Goal: Task Accomplishment & Management: Manage account settings

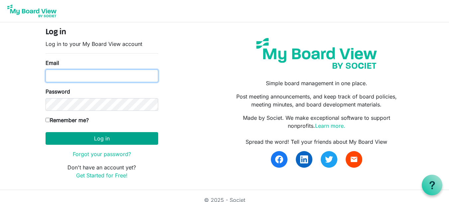
type input "[EMAIL_ADDRESS][DOMAIN_NAME]"
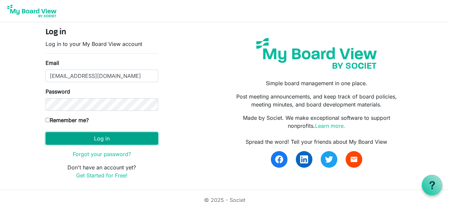
click at [88, 136] on button "Log in" at bounding box center [102, 138] width 113 height 13
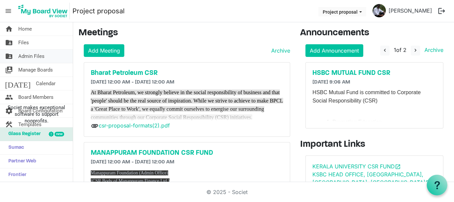
click at [38, 58] on span "Admin Files" at bounding box center [31, 56] width 26 height 13
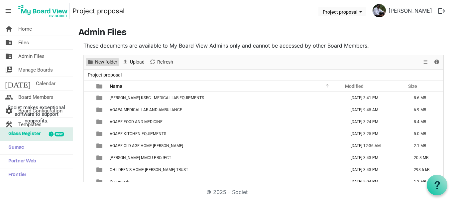
click at [111, 62] on span "New folder" at bounding box center [106, 62] width 24 height 8
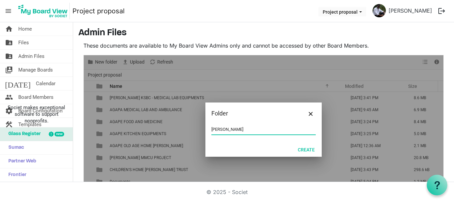
click at [223, 128] on input "AGAPE WALKAROO" at bounding box center [263, 129] width 104 height 10
click at [297, 129] on input "AGAPE OLD AGE COVER LETTER WALKAROO" at bounding box center [263, 129] width 104 height 10
click at [303, 150] on button "Create" at bounding box center [306, 149] width 26 height 9
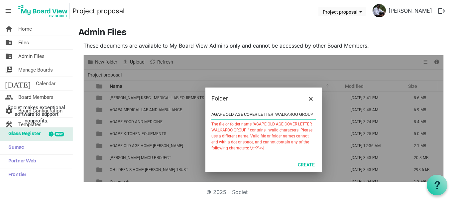
drag, startPoint x: 297, startPoint y: 113, endPoint x: 319, endPoint y: 114, distance: 21.6
click at [319, 114] on div "AGAPE OLD AGE COVER LETTER WALKAROO GROUP The file or folder name "AGAPE OLD AG…" at bounding box center [263, 133] width 116 height 48
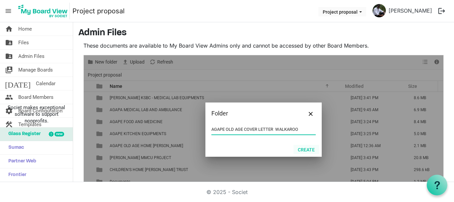
type input "AGAPE OLD AGE COVER LETTER WALKAROO"
click at [303, 149] on button "Create" at bounding box center [306, 149] width 26 height 9
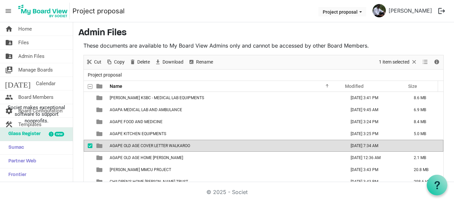
click at [178, 146] on span "AGAPE OLD AGE COVER LETTER WALKAROO" at bounding box center [150, 145] width 80 height 5
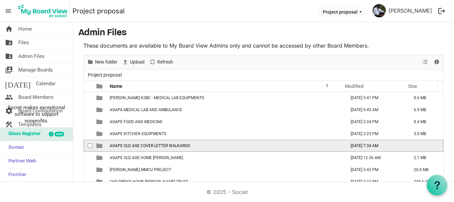
click at [178, 146] on span "AGAPE OLD AGE COVER LETTER WALKAROO" at bounding box center [150, 145] width 80 height 5
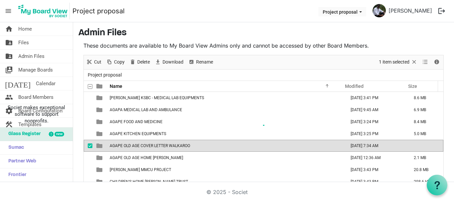
scroll to position [22, 0]
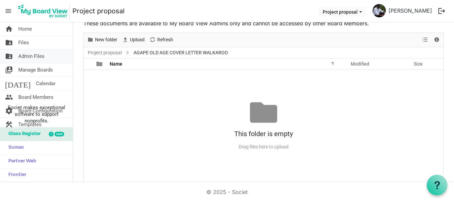
click at [34, 56] on span "Admin Files" at bounding box center [31, 56] width 26 height 13
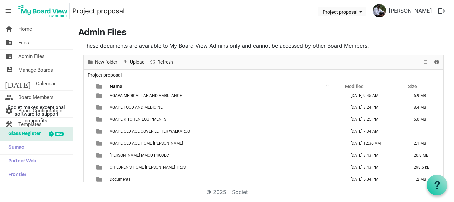
scroll to position [16, 0]
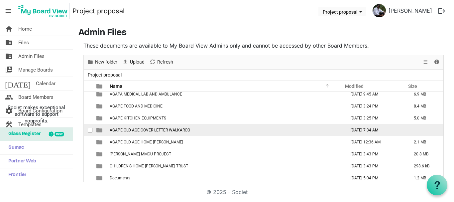
click at [153, 130] on span "AGAPE OLD AGE COVER LETTER WALKAROO" at bounding box center [150, 130] width 80 height 5
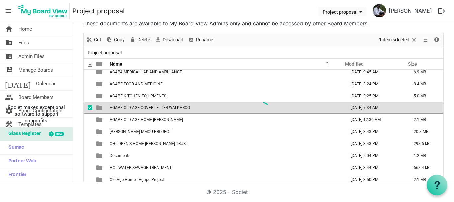
scroll to position [0, 0]
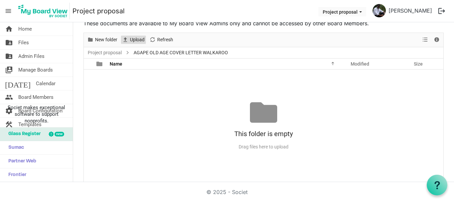
click at [123, 42] on span "Upload" at bounding box center [125, 40] width 8 height 8
click at [111, 56] on link "Project proposal" at bounding box center [104, 53] width 37 height 8
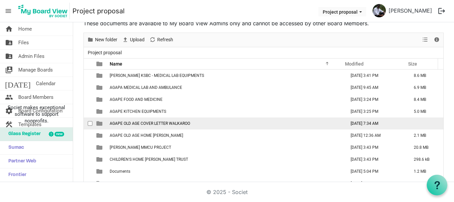
click at [90, 124] on span "checkbox" at bounding box center [90, 123] width 5 height 5
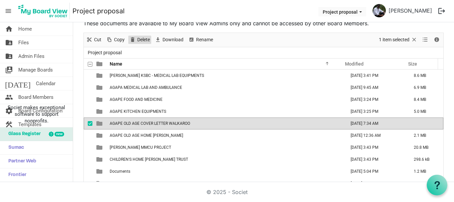
click at [145, 38] on span "Delete" at bounding box center [144, 40] width 14 height 8
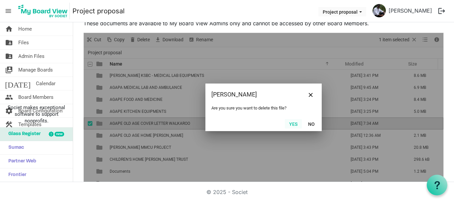
click at [289, 123] on button "Yes" at bounding box center [293, 123] width 17 height 9
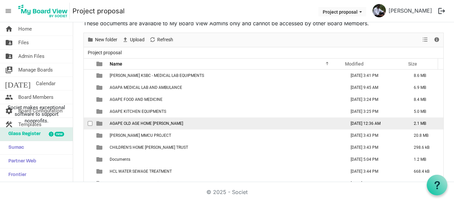
click at [131, 123] on span "AGAPE OLD AGE HOME LULU" at bounding box center [146, 123] width 73 height 5
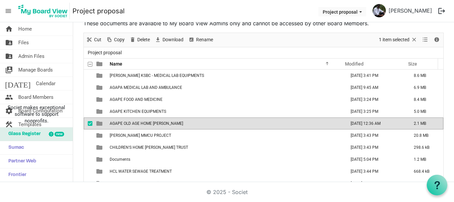
click at [131, 123] on span "AGAPE OLD AGE HOME LULU" at bounding box center [146, 123] width 73 height 5
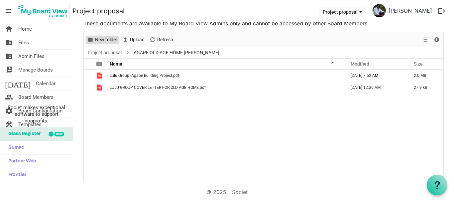
click at [104, 42] on span "New folder" at bounding box center [106, 40] width 24 height 8
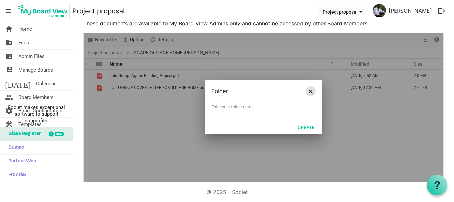
click at [309, 93] on span "Close" at bounding box center [311, 91] width 4 height 4
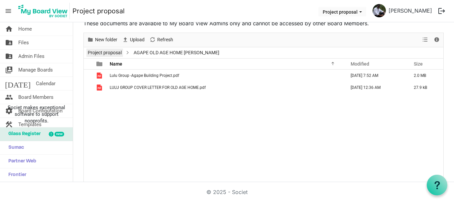
click at [102, 53] on link "Project proposal" at bounding box center [104, 53] width 37 height 8
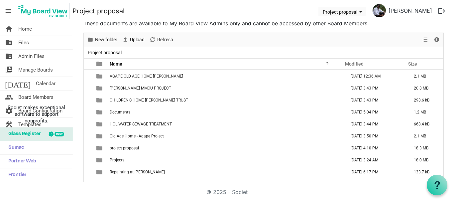
scroll to position [62, 0]
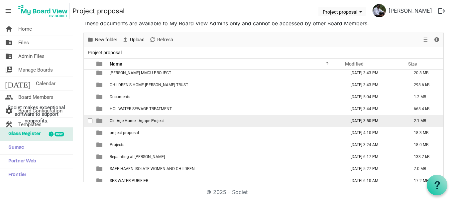
click at [136, 123] on td "Old Age Home - Agape Project" at bounding box center [226, 121] width 236 height 12
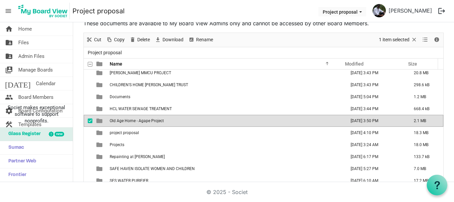
click at [136, 123] on td "Old Age Home - Agape Project" at bounding box center [226, 121] width 236 height 12
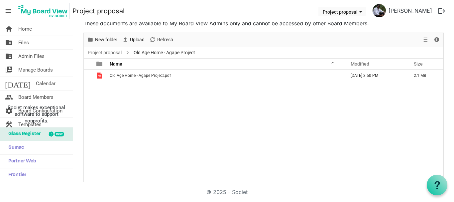
scroll to position [0, 0]
click at [111, 52] on link "Project proposal" at bounding box center [104, 53] width 37 height 8
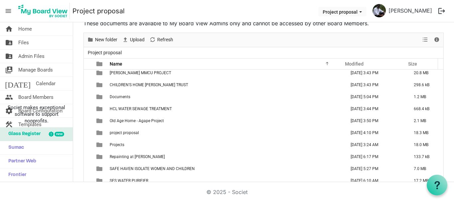
scroll to position [64, 0]
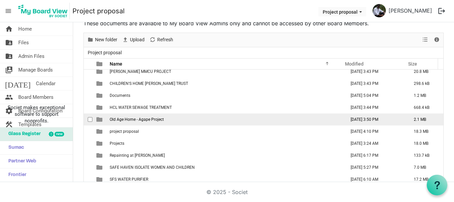
click at [122, 119] on span "Old Age Home - Agape Project" at bounding box center [137, 119] width 54 height 5
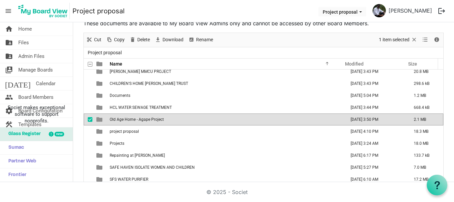
click at [122, 119] on span "Old Age Home - Agape Project" at bounding box center [137, 119] width 54 height 5
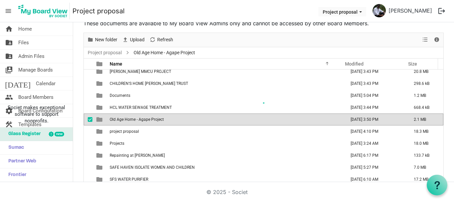
scroll to position [0, 0]
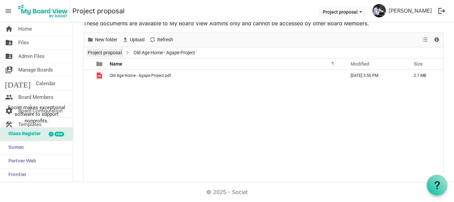
click at [97, 54] on link "Project proposal" at bounding box center [104, 53] width 37 height 8
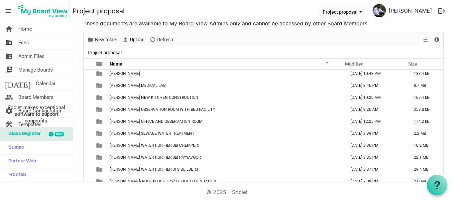
scroll to position [306, 0]
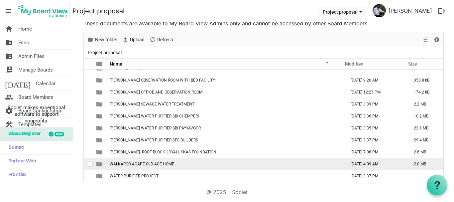
click at [152, 165] on span "WALKAROO AGAPE OLD AGE HOME" at bounding box center [142, 164] width 64 height 5
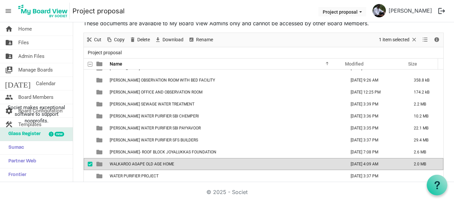
click at [152, 165] on span "WALKAROO AGAPE OLD AGE HOME" at bounding box center [142, 164] width 64 height 5
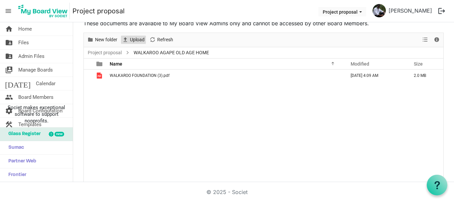
click at [133, 43] on span "Upload" at bounding box center [137, 40] width 16 height 8
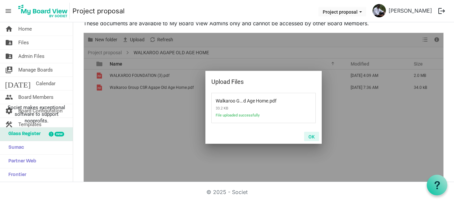
click at [308, 136] on button "OK" at bounding box center [311, 136] width 15 height 9
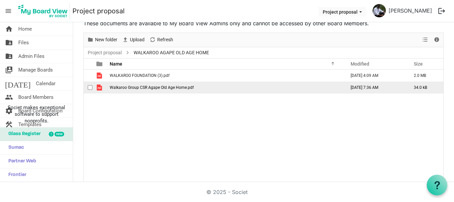
click at [135, 88] on span "Walkaroo Group CSR Agape Old Age Home.pdf" at bounding box center [152, 87] width 84 height 5
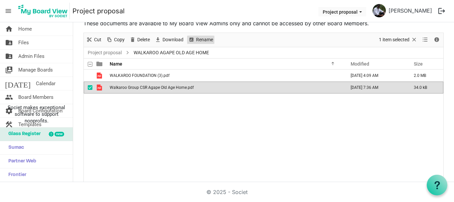
click at [203, 39] on span "Rename" at bounding box center [204, 40] width 18 height 8
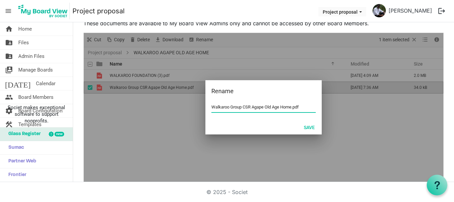
click at [249, 107] on input "Walkaroo Group CSR Agape Old Age Home.pdf" at bounding box center [263, 107] width 104 height 10
drag, startPoint x: 249, startPoint y: 107, endPoint x: 240, endPoint y: 106, distance: 9.7
click at [240, 106] on input "Walkaroo Group CSR Agape Old Age Home.pdf" at bounding box center [263, 107] width 104 height 10
type input "Walkaroo Group Cover Letter Agape Old Age Home.pdf"
click at [310, 126] on button "Save" at bounding box center [309, 126] width 20 height 9
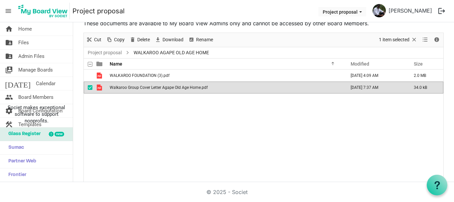
click at [246, 142] on div "WALKAROO FOUNDATION (3).pdf August 15, 2025 4:09 AM 2.0 MB Walkaroo Group Cover…" at bounding box center [264, 125] width 360 height 112
